Goal: Book appointment/travel/reservation

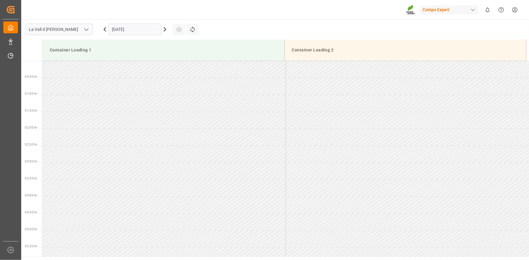
scroll to position [403, 0]
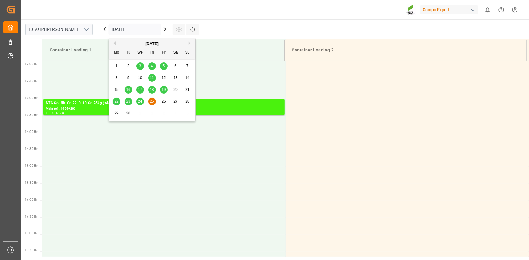
click at [132, 26] on input "[DATE]" at bounding box center [135, 30] width 53 height 12
click at [165, 100] on span "26" at bounding box center [164, 101] width 4 height 4
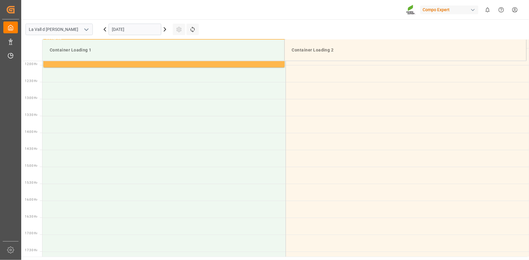
click at [132, 28] on input "[DATE]" at bounding box center [135, 30] width 53 height 12
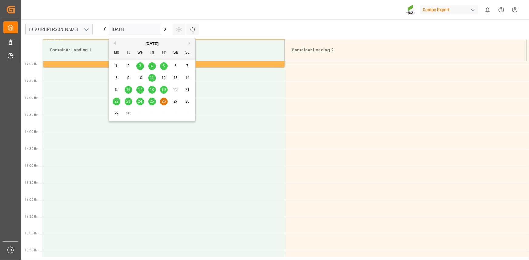
click at [152, 102] on span "25" at bounding box center [152, 101] width 4 height 4
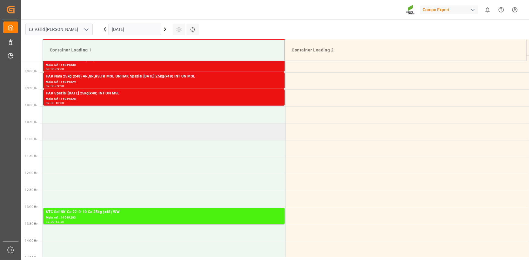
scroll to position [183, 0]
